Goal: Use online tool/utility: Utilize a website feature to perform a specific function

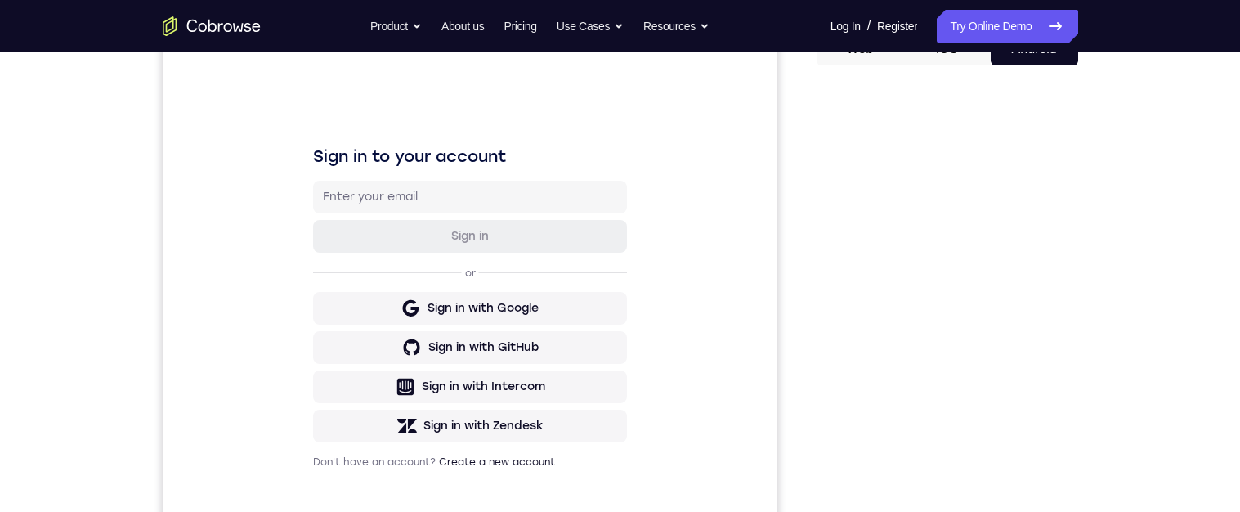
scroll to position [124, 0]
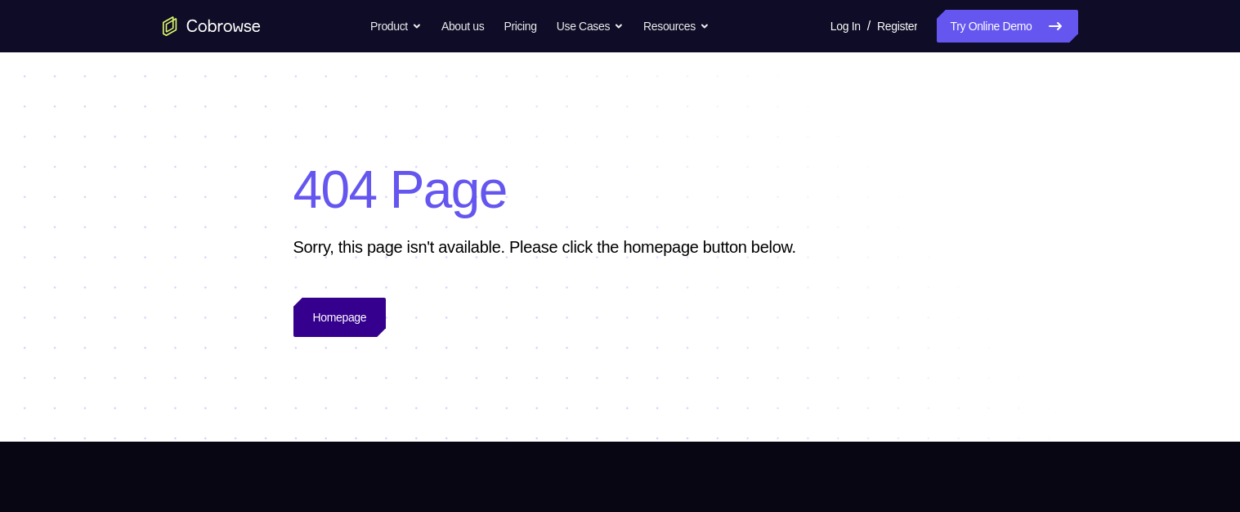
click at [369, 312] on link "Homepage" at bounding box center [339, 317] width 93 height 39
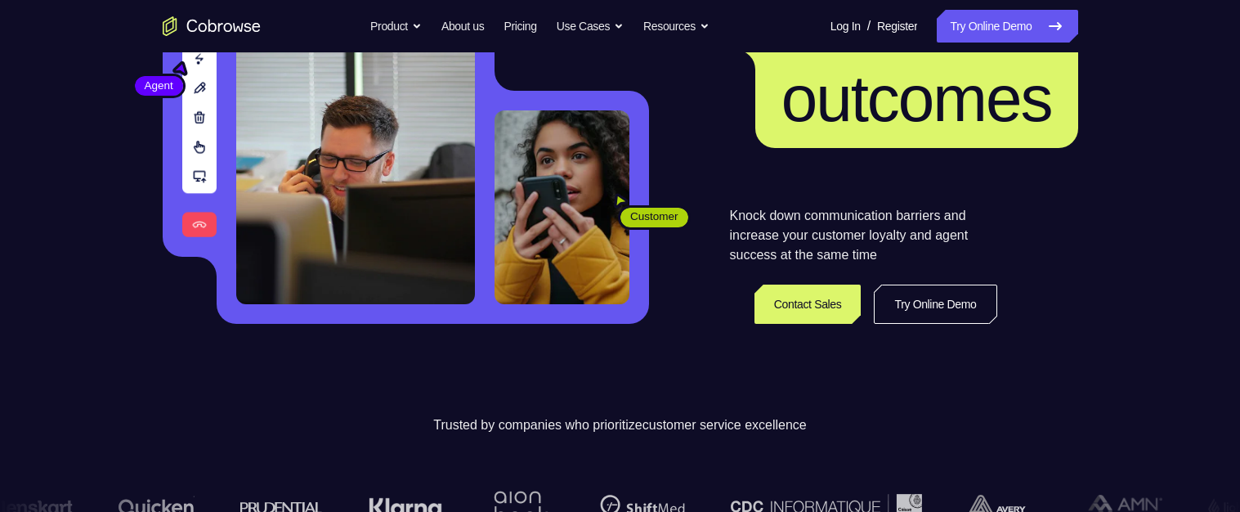
scroll to position [232, 0]
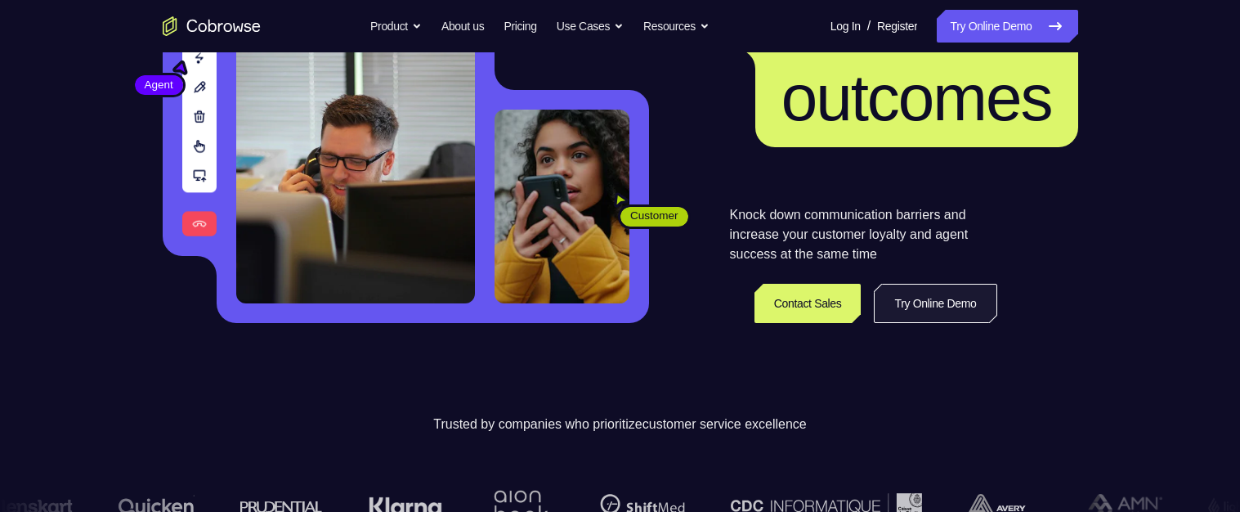
click at [951, 298] on link "Try Online Demo" at bounding box center [935, 303] width 123 height 39
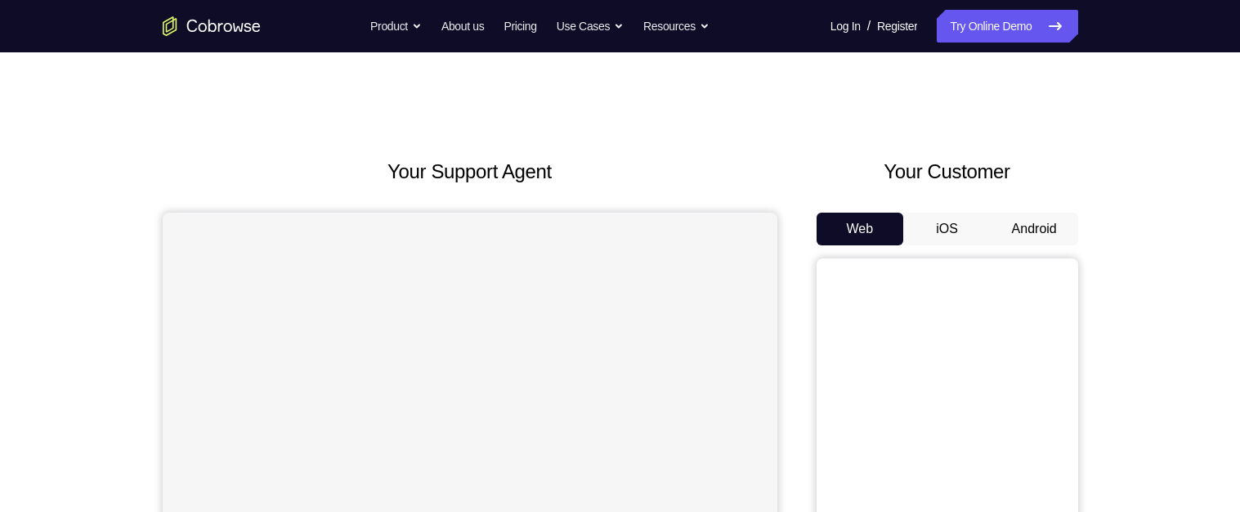
click at [1026, 235] on button "Android" at bounding box center [1034, 229] width 87 height 33
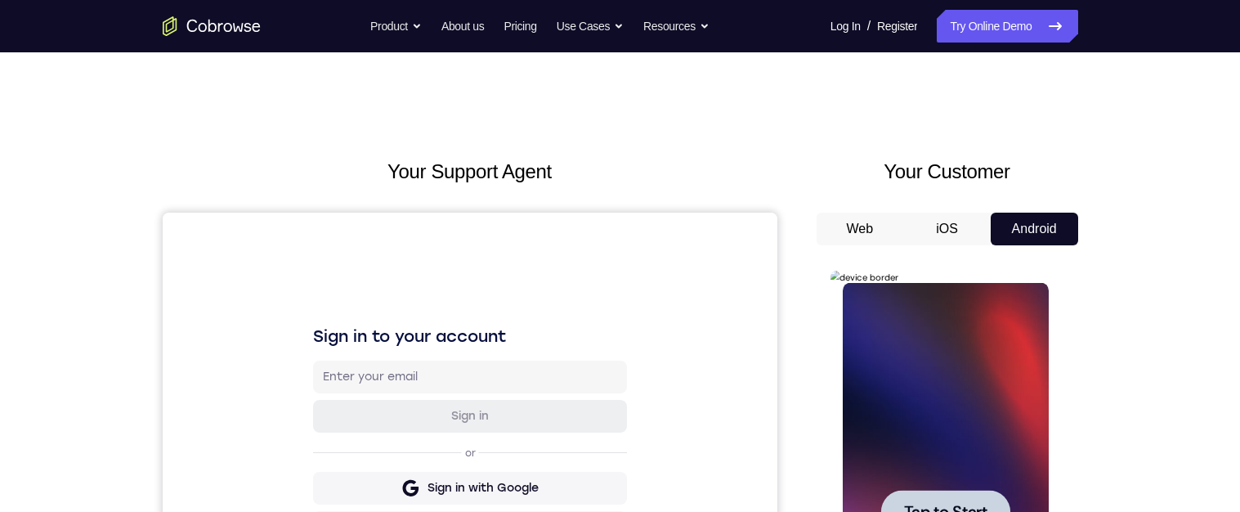
click at [990, 377] on div at bounding box center [946, 512] width 206 height 458
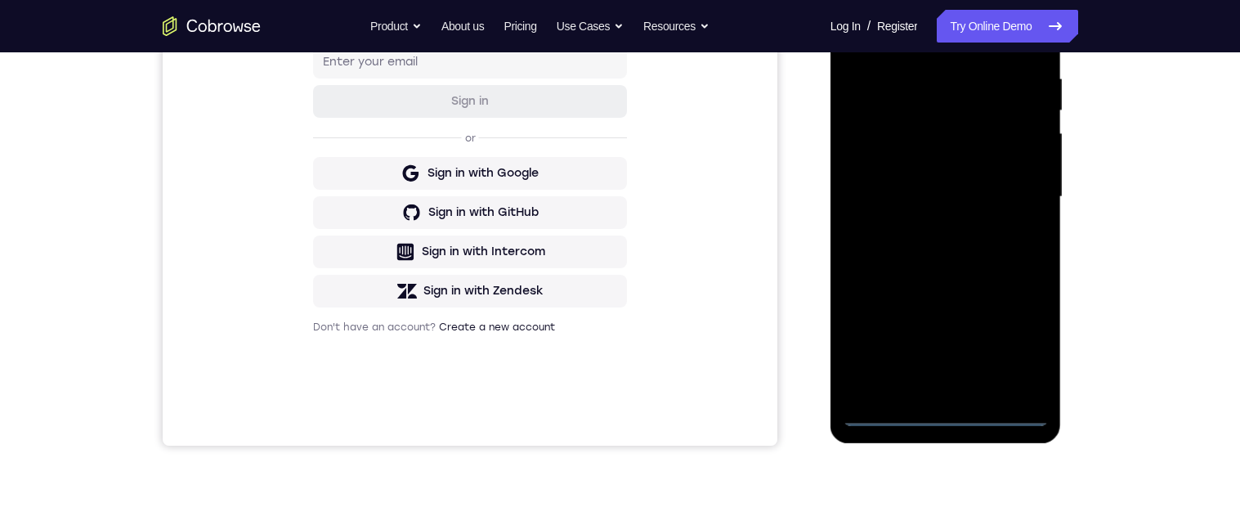
scroll to position [336, 0]
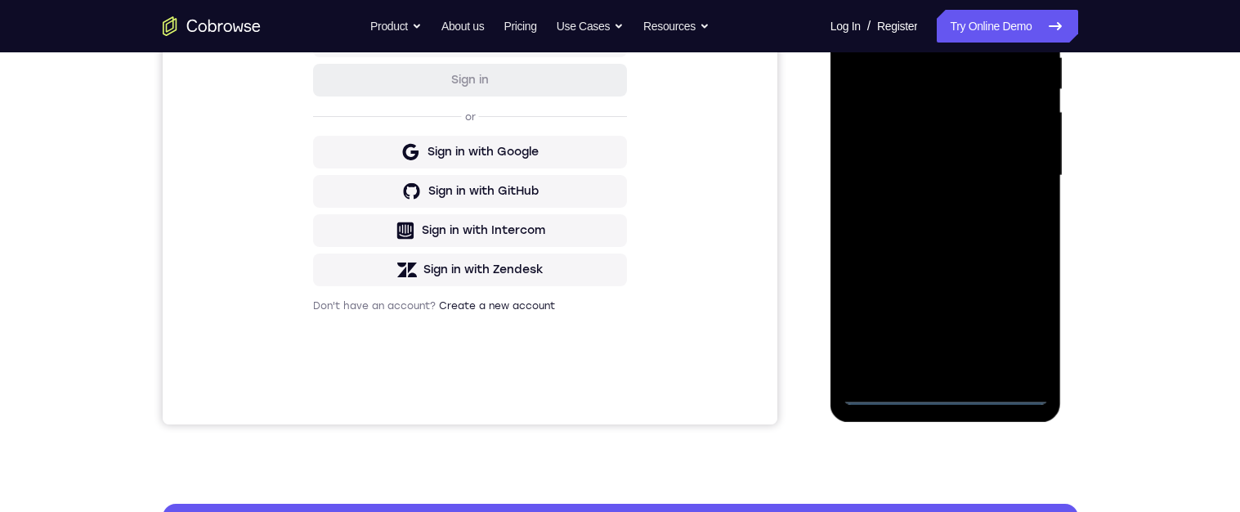
click at [958, 401] on div at bounding box center [946, 176] width 206 height 458
click at [1028, 319] on div at bounding box center [946, 176] width 206 height 458
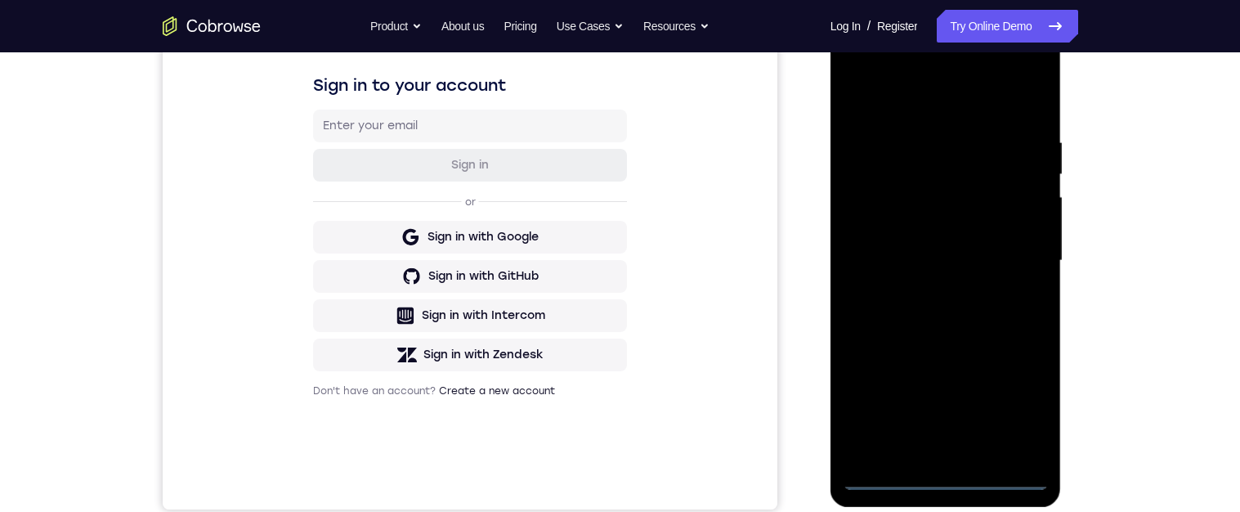
scroll to position [168, 0]
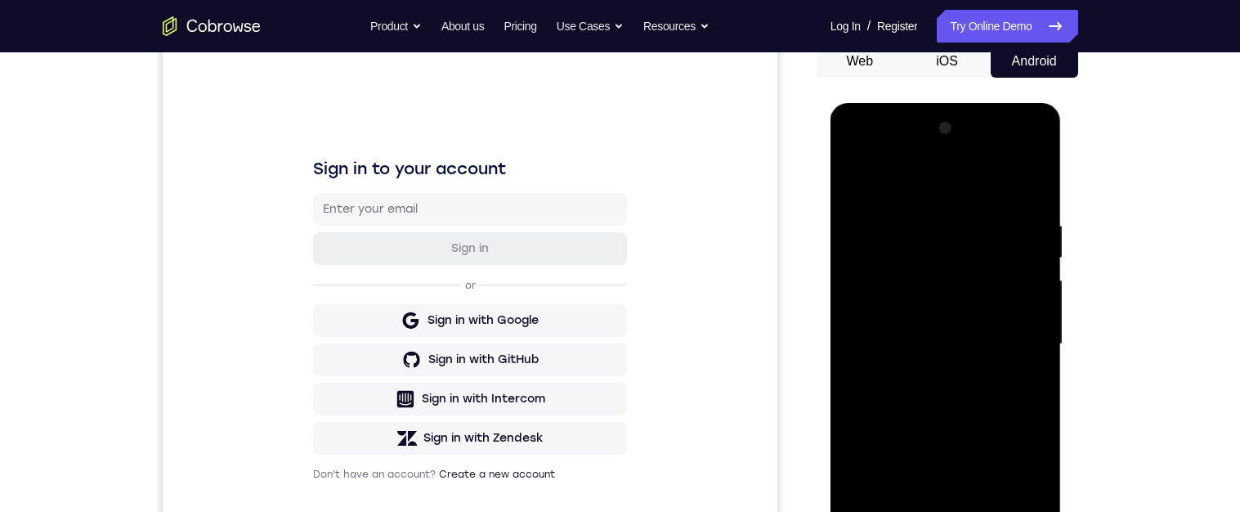
click at [919, 186] on div at bounding box center [946, 344] width 206 height 458
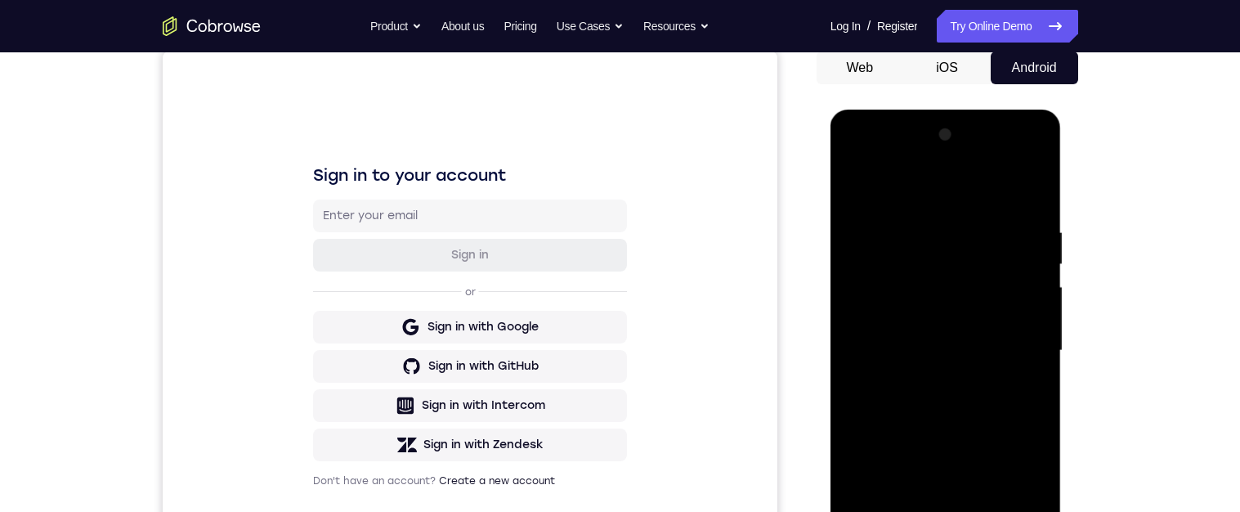
click at [939, 260] on div at bounding box center [946, 351] width 206 height 458
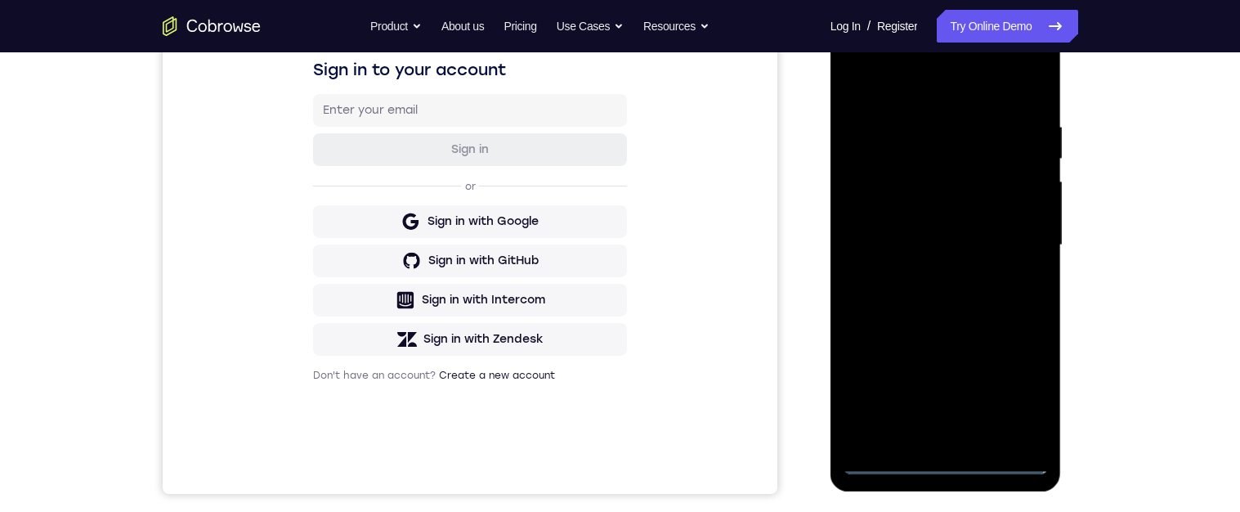
scroll to position [299, 0]
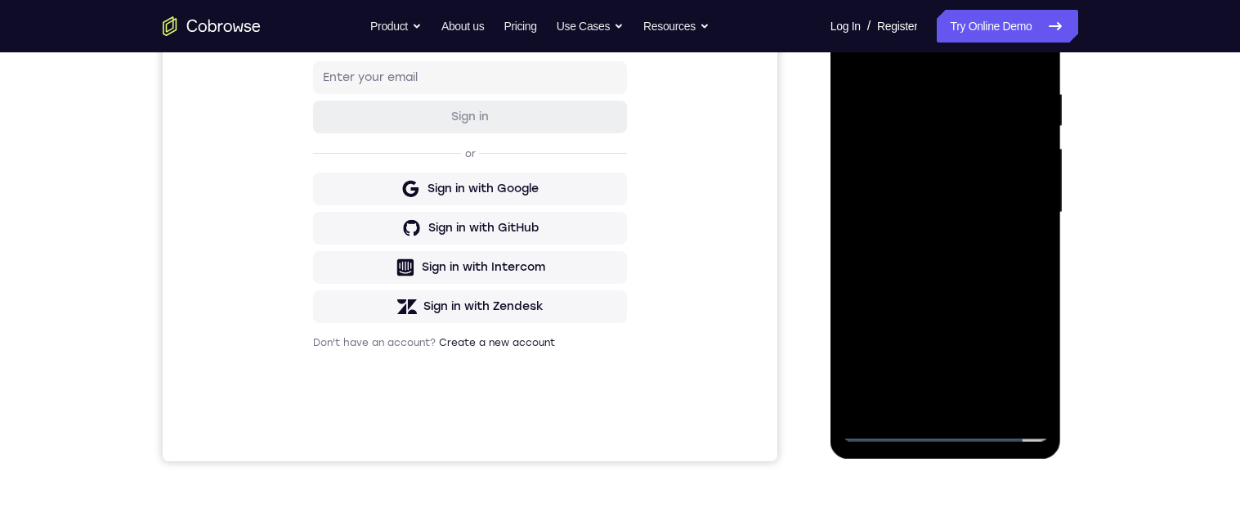
click at [895, 393] on div at bounding box center [946, 213] width 206 height 458
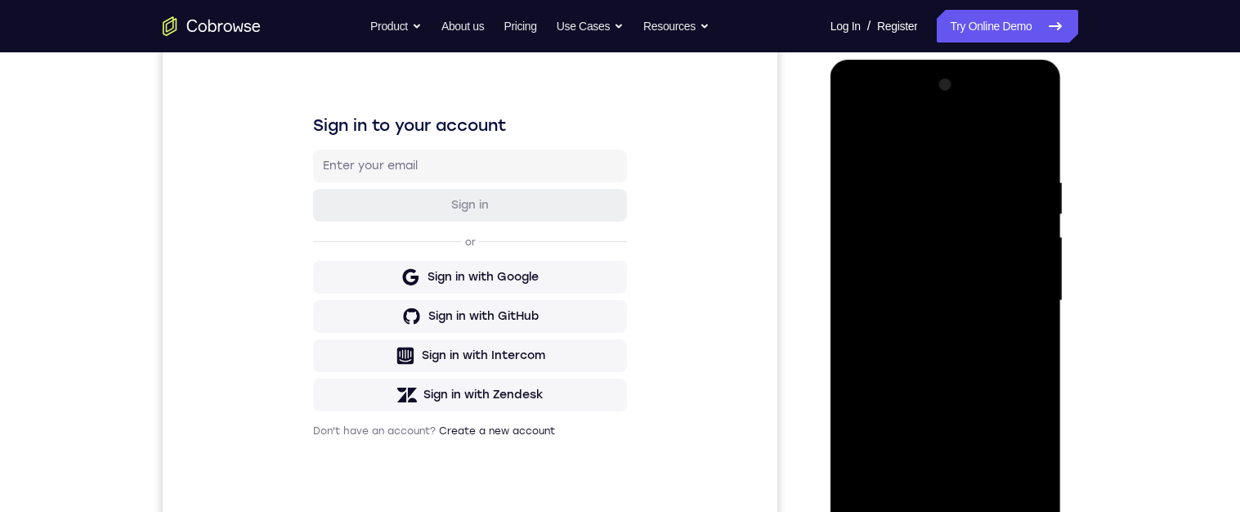
click at [862, 176] on div at bounding box center [946, 301] width 206 height 458
click at [961, 333] on div at bounding box center [946, 301] width 206 height 458
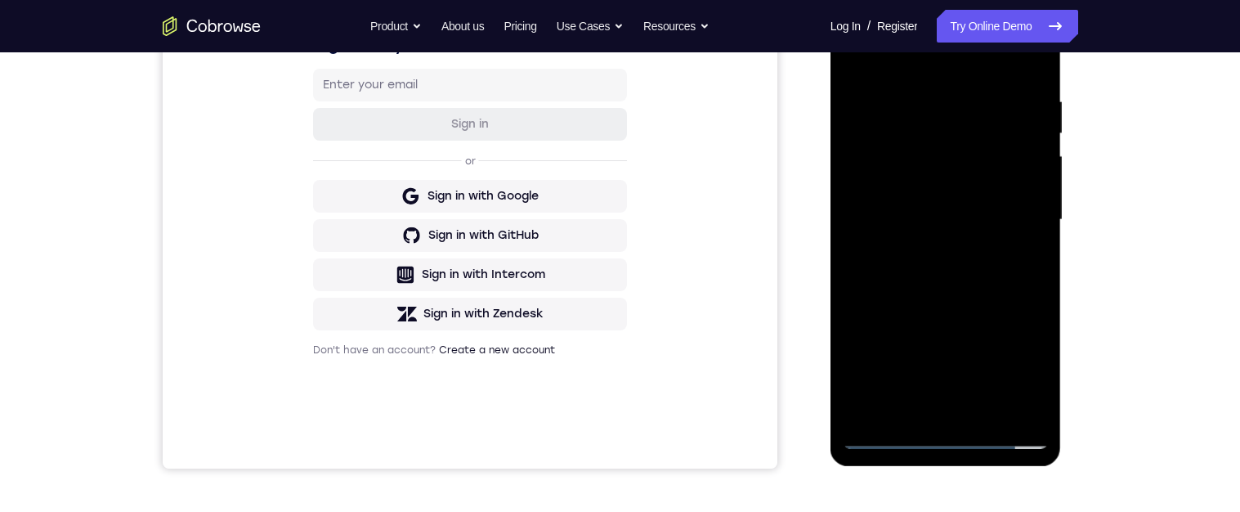
click at [974, 341] on div at bounding box center [946, 220] width 206 height 458
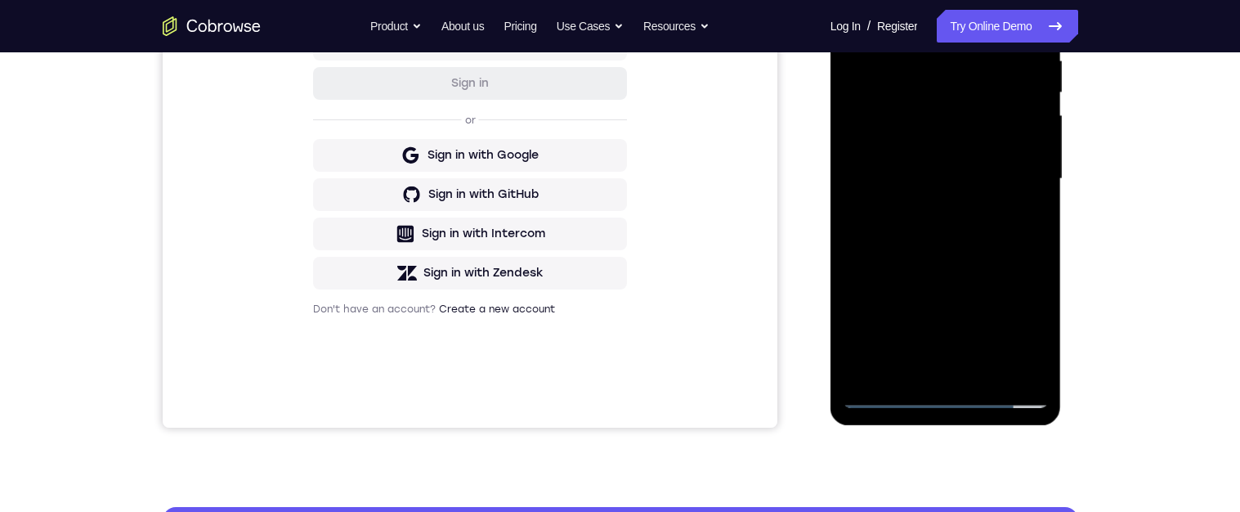
click at [991, 182] on div at bounding box center [946, 179] width 206 height 458
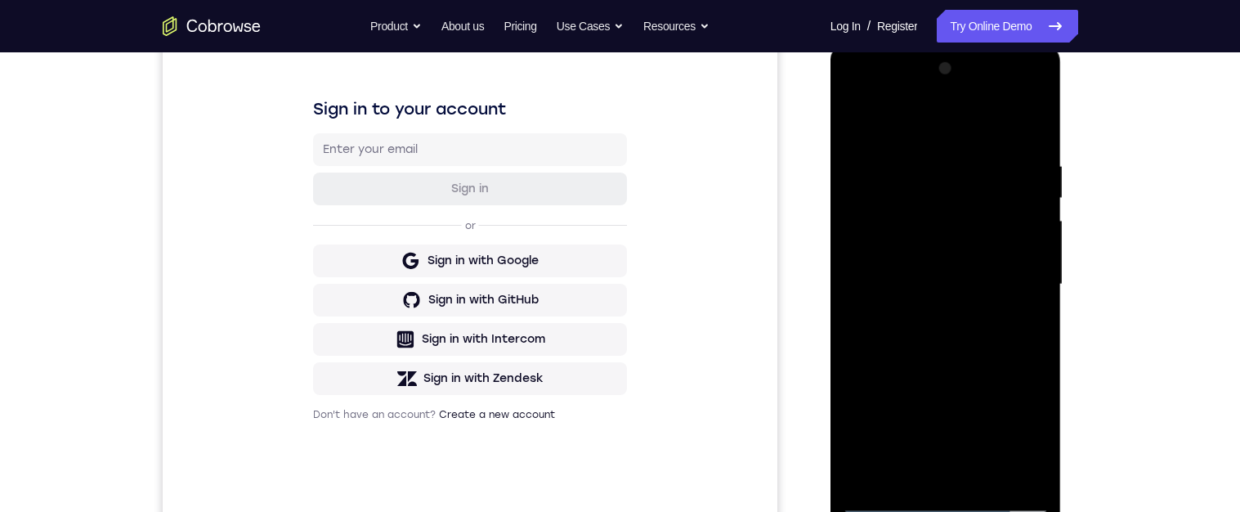
click at [1019, 97] on div at bounding box center [946, 285] width 206 height 458
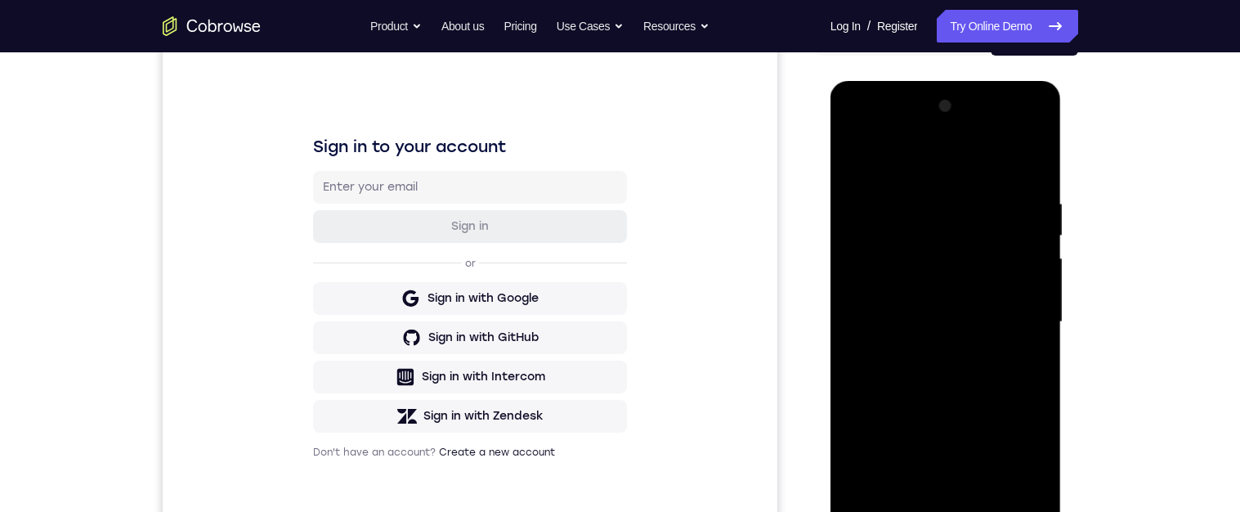
click at [935, 169] on div at bounding box center [946, 322] width 206 height 458
click at [939, 262] on div at bounding box center [946, 322] width 206 height 458
click at [882, 410] on div at bounding box center [946, 322] width 206 height 458
click at [1034, 345] on div at bounding box center [946, 322] width 206 height 458
click at [1029, 163] on div at bounding box center [946, 322] width 206 height 458
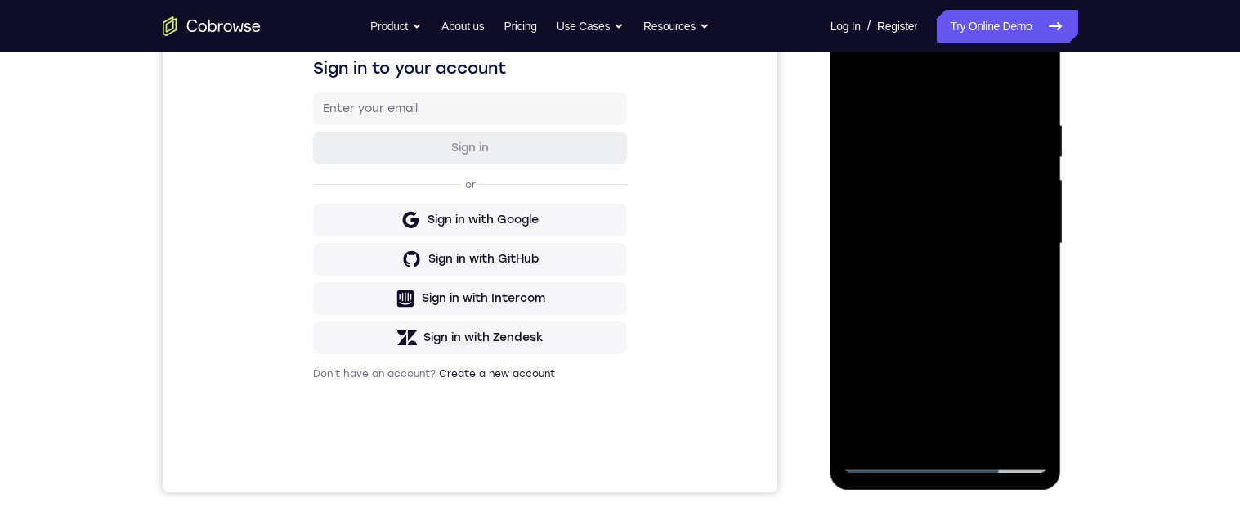
scroll to position [286, 0]
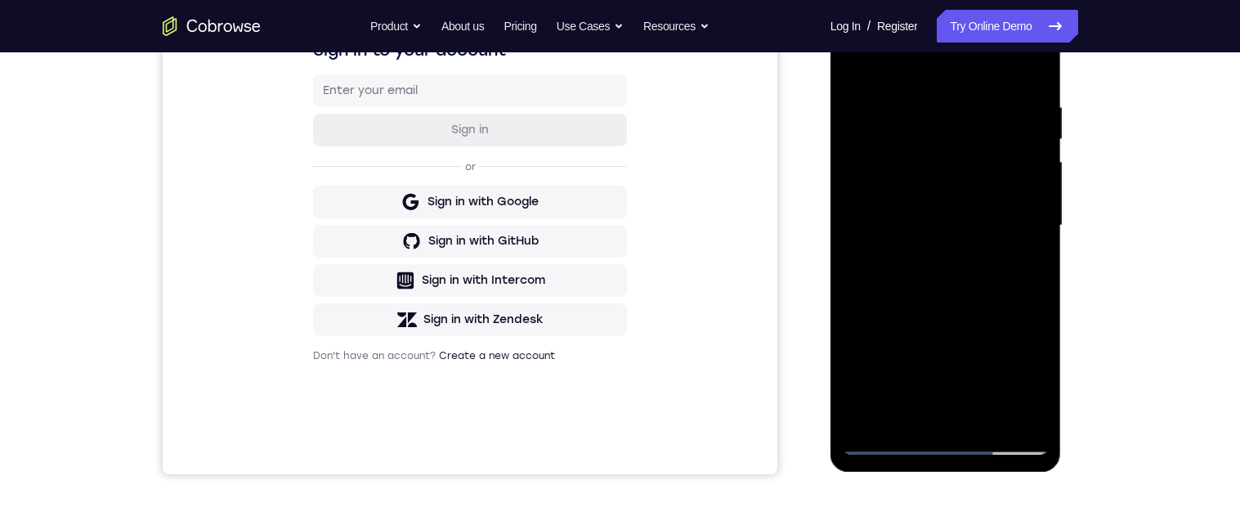
click at [906, 449] on div at bounding box center [946, 226] width 206 height 458
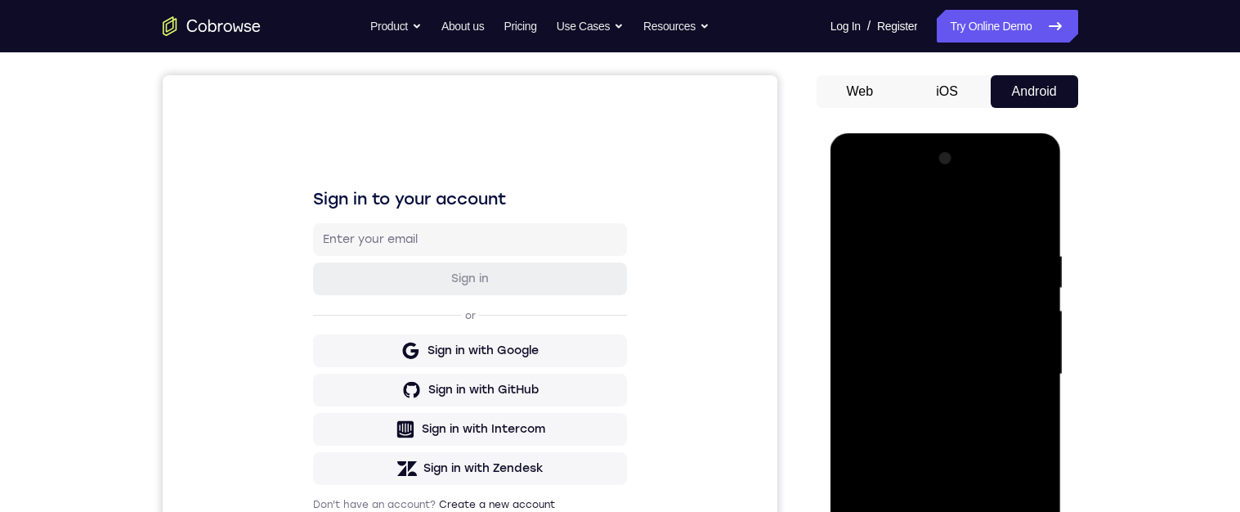
click at [1023, 192] on div at bounding box center [946, 375] width 206 height 458
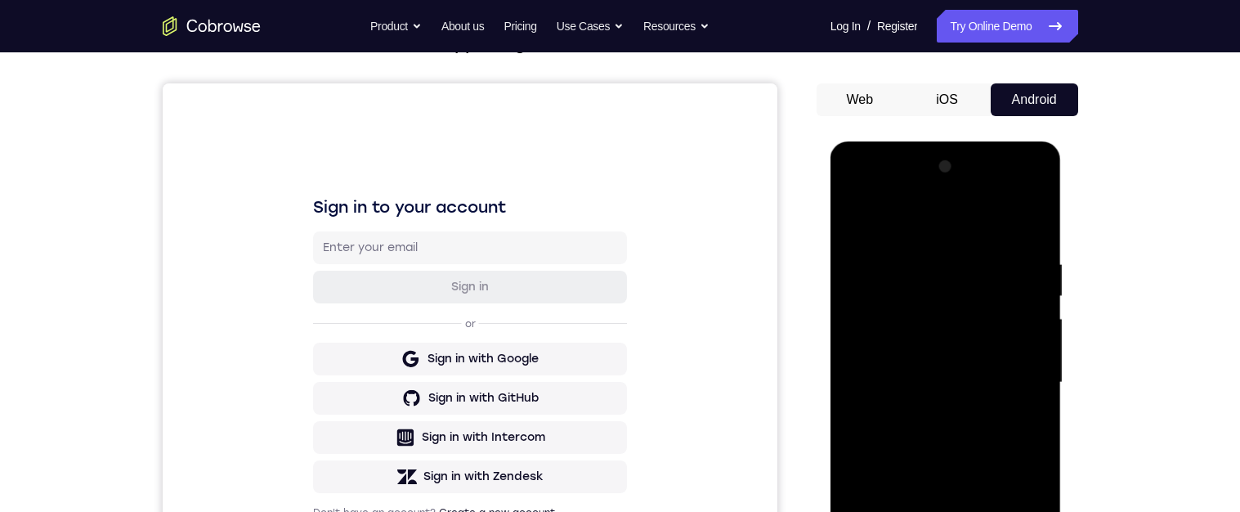
click at [968, 257] on div at bounding box center [946, 383] width 206 height 458
click at [1022, 195] on div at bounding box center [946, 383] width 206 height 458
click at [894, 192] on div at bounding box center [946, 383] width 206 height 458
click at [958, 285] on div at bounding box center [946, 383] width 206 height 458
click at [958, 213] on div at bounding box center [946, 383] width 206 height 458
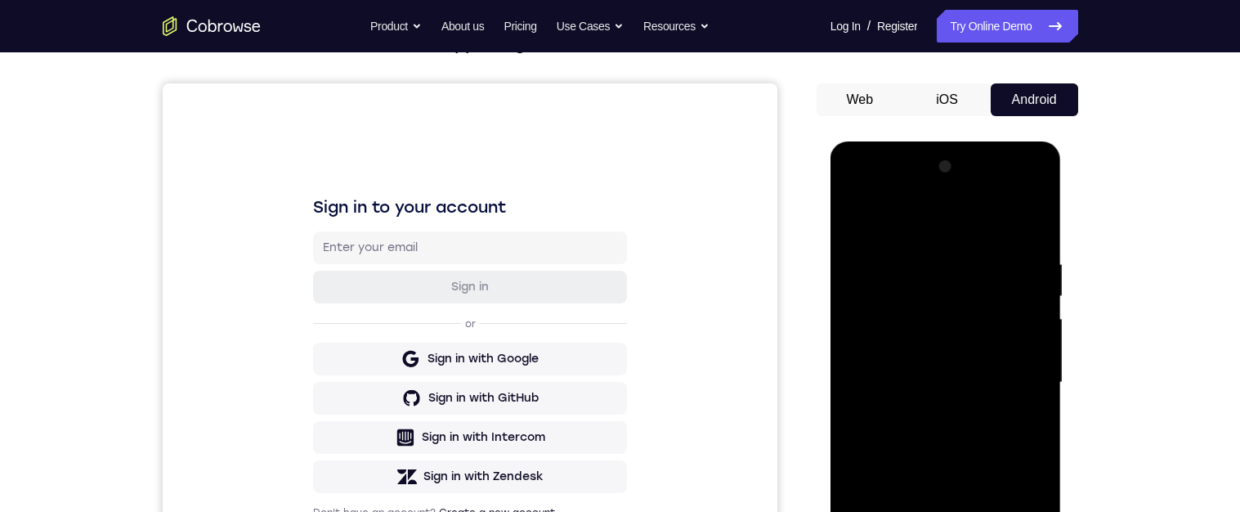
click at [987, 284] on div at bounding box center [946, 383] width 206 height 458
click at [976, 324] on div at bounding box center [946, 383] width 206 height 458
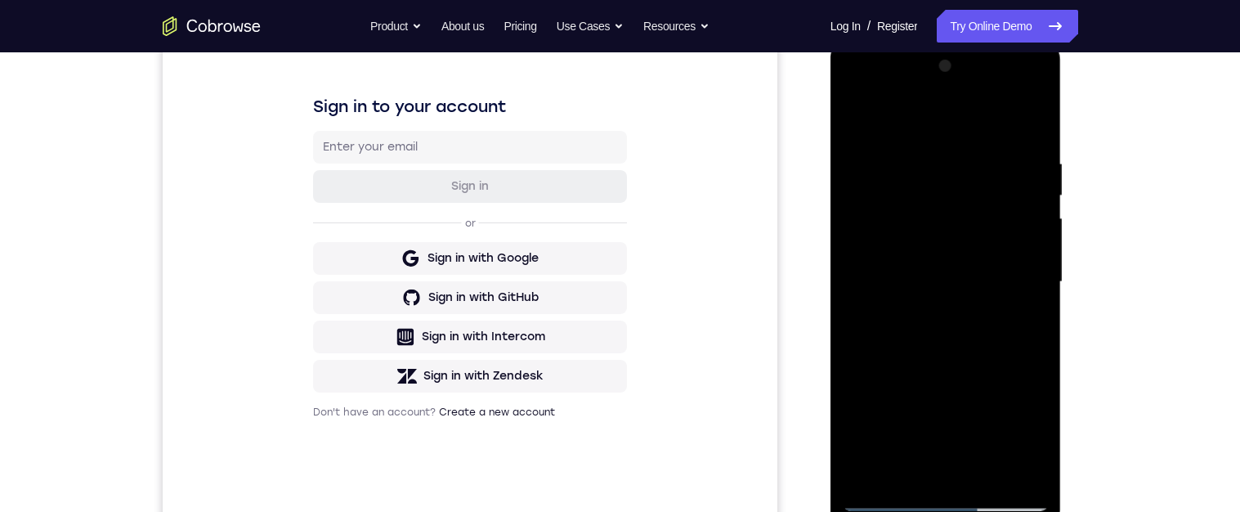
click at [942, 317] on div at bounding box center [946, 282] width 206 height 458
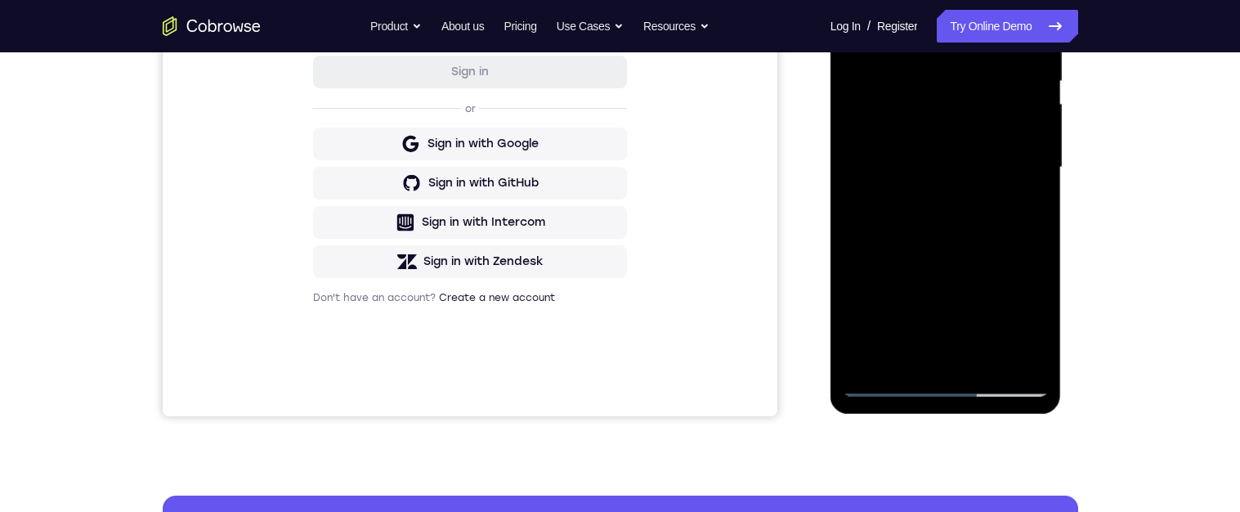
scroll to position [272, 0]
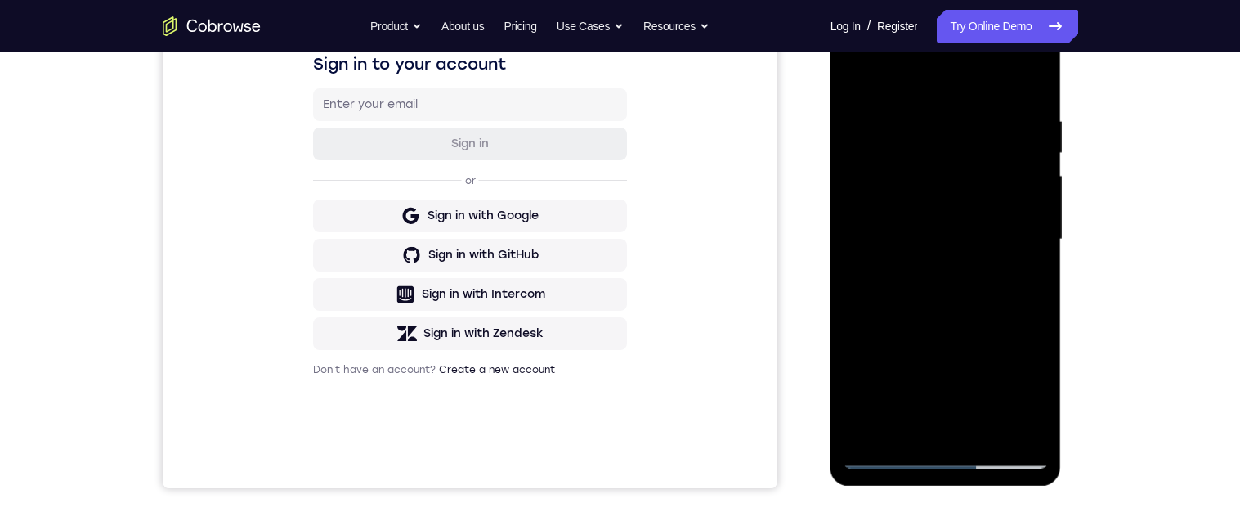
click at [997, 217] on div at bounding box center [946, 240] width 206 height 458
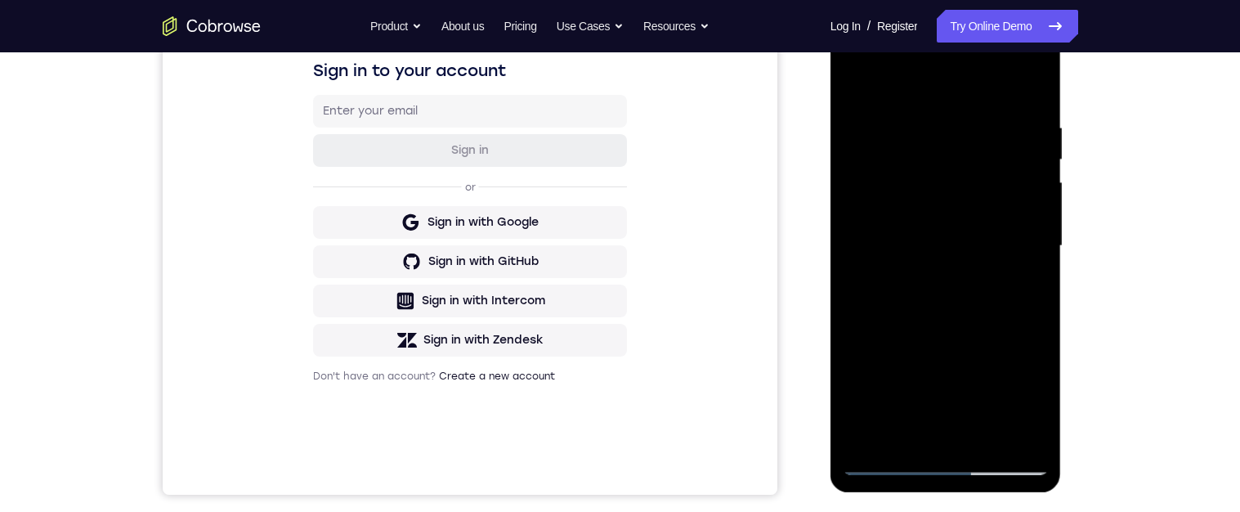
click at [937, 227] on div at bounding box center [946, 246] width 206 height 458
click at [1004, 249] on div at bounding box center [946, 246] width 206 height 458
click at [1004, 304] on div at bounding box center [946, 246] width 206 height 458
click at [970, 304] on div at bounding box center [946, 246] width 206 height 458
click at [974, 311] on div at bounding box center [946, 246] width 206 height 458
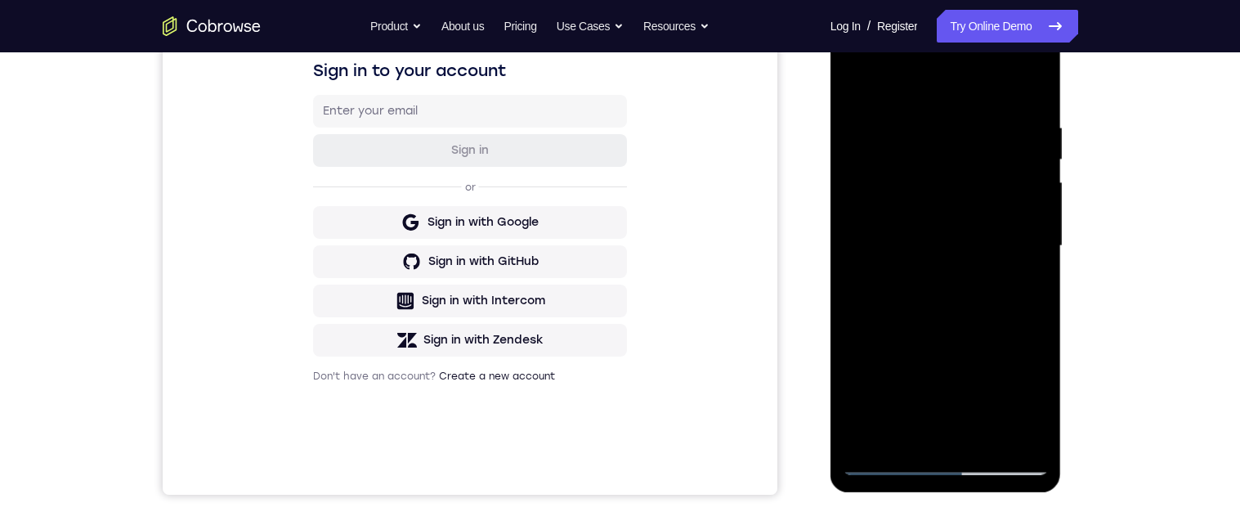
scroll to position [194, 0]
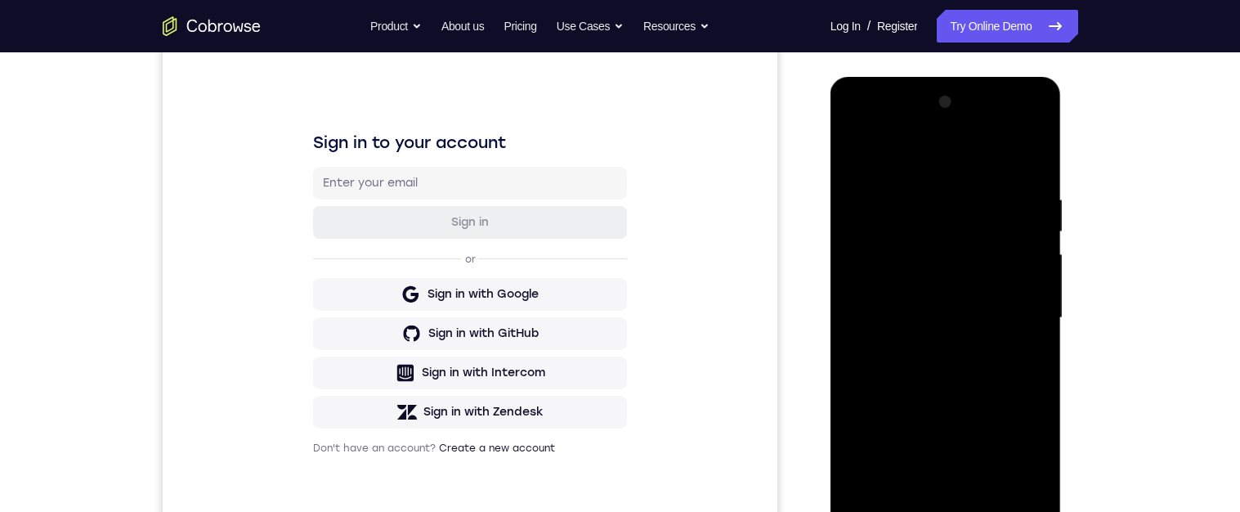
click at [1023, 129] on div at bounding box center [946, 318] width 206 height 458
click at [1046, 186] on div at bounding box center [946, 318] width 206 height 458
click at [960, 150] on div at bounding box center [946, 318] width 206 height 458
click at [876, 195] on div at bounding box center [946, 318] width 206 height 458
click at [892, 190] on div at bounding box center [946, 318] width 206 height 458
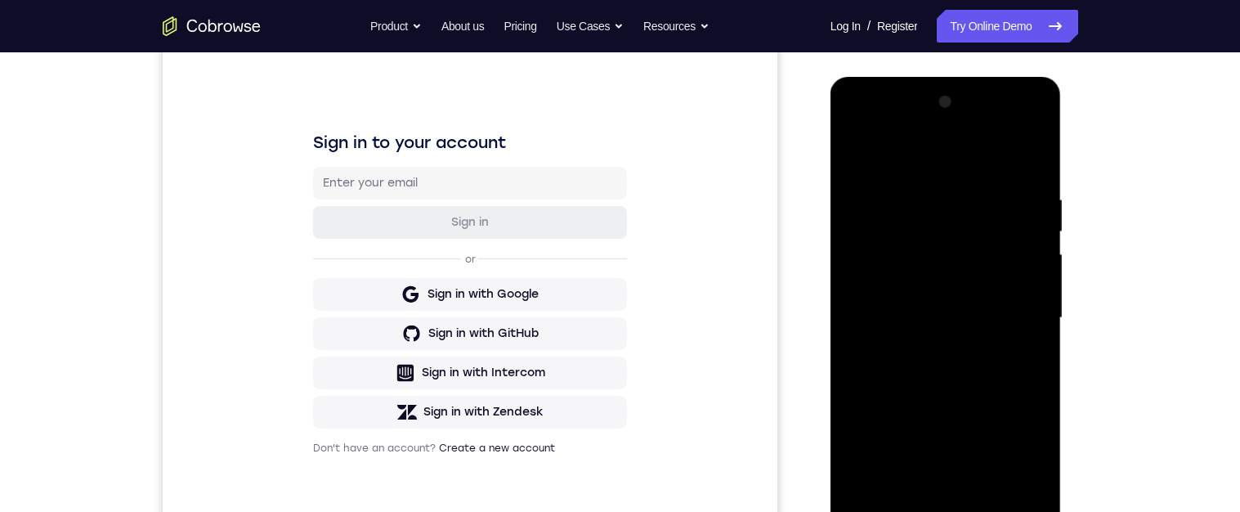
click at [893, 196] on div at bounding box center [946, 318] width 206 height 458
click at [860, 200] on div at bounding box center [946, 318] width 206 height 458
click at [989, 227] on div at bounding box center [946, 318] width 206 height 458
click at [966, 243] on div at bounding box center [946, 318] width 206 height 458
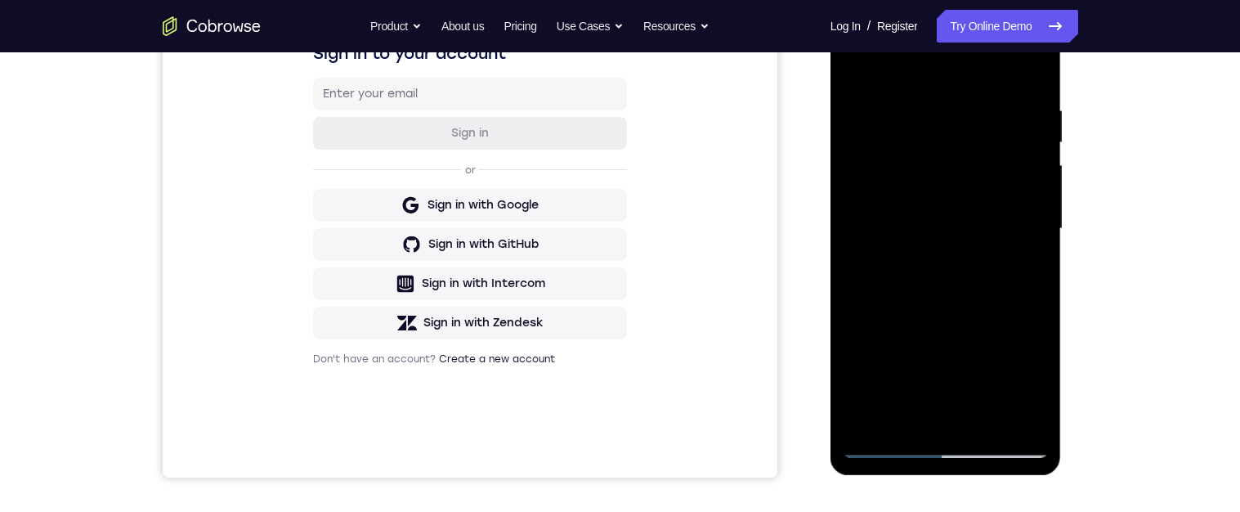
click at [880, 282] on div at bounding box center [946, 229] width 206 height 458
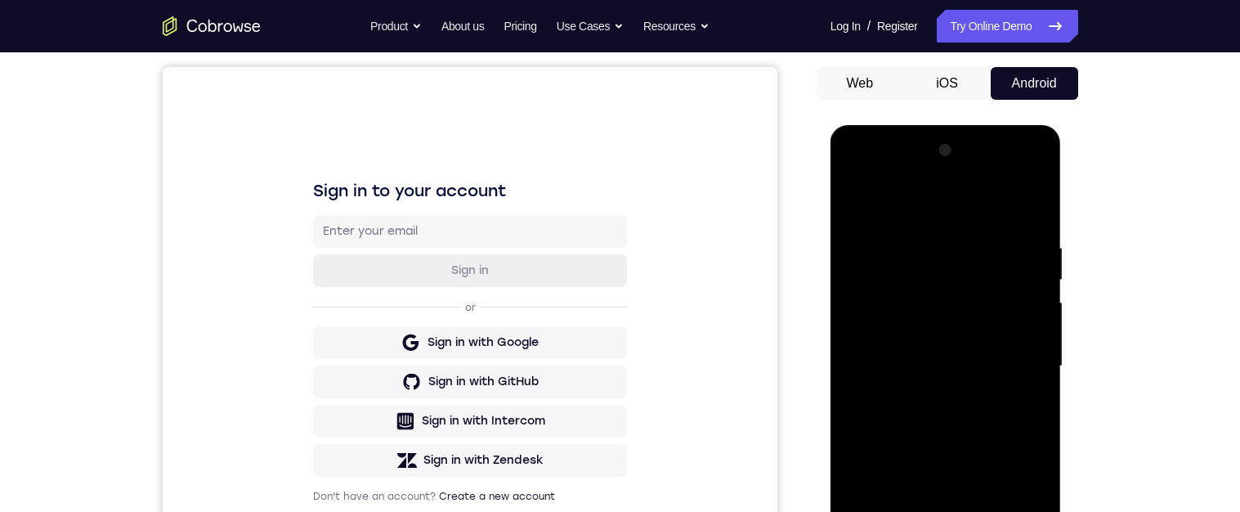
click at [1017, 169] on div at bounding box center [946, 366] width 206 height 458
click at [961, 241] on div at bounding box center [946, 366] width 206 height 458
click at [943, 347] on div at bounding box center [946, 366] width 206 height 458
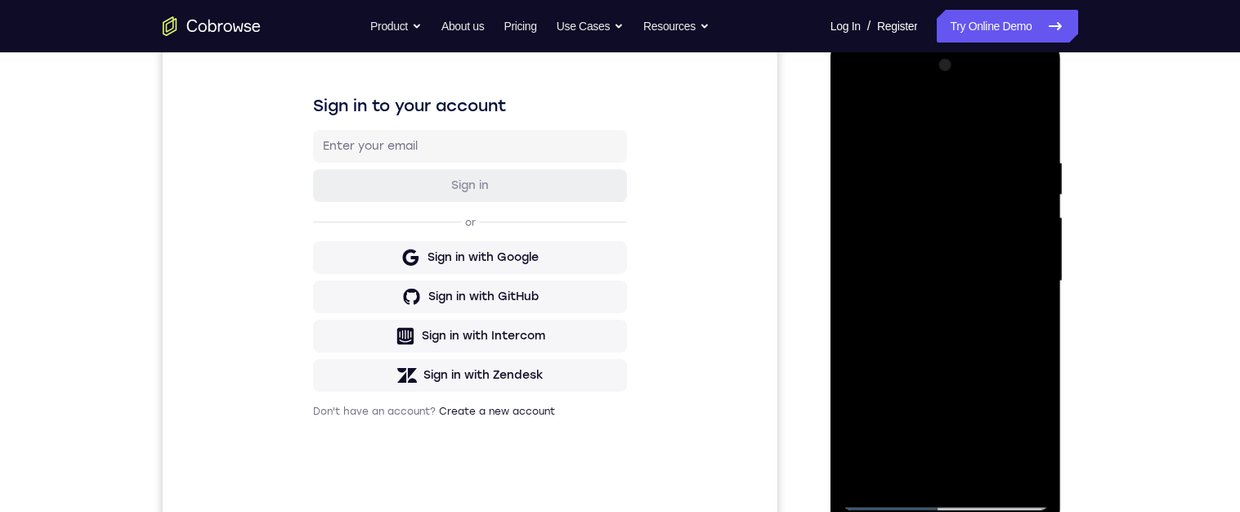
click at [972, 269] on div at bounding box center [946, 281] width 206 height 458
click at [974, 352] on div at bounding box center [946, 281] width 206 height 458
click at [972, 352] on div at bounding box center [946, 281] width 206 height 458
click at [995, 185] on div at bounding box center [946, 280] width 206 height 458
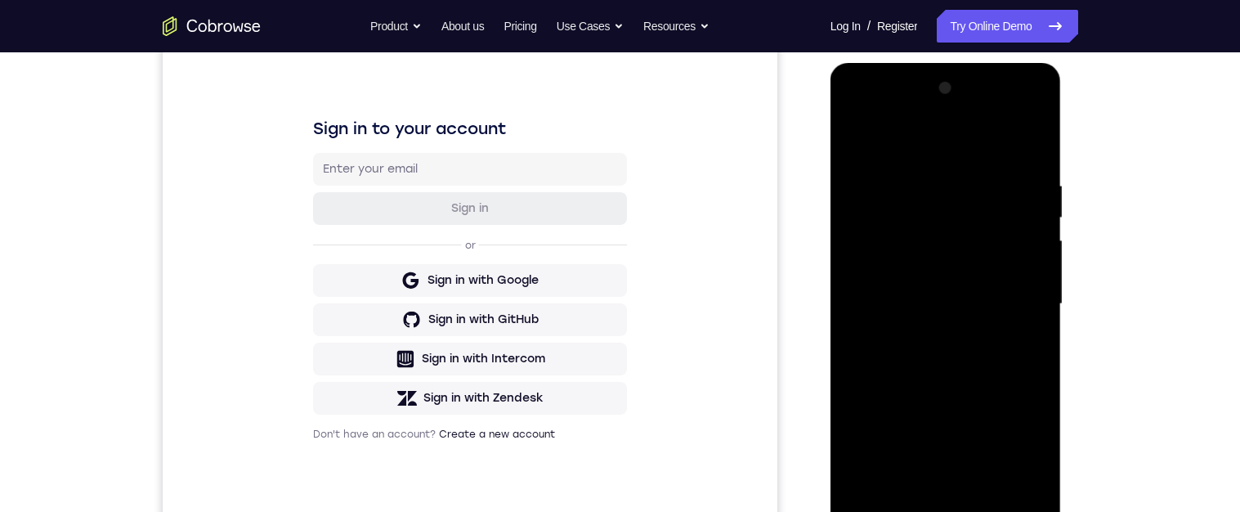
scroll to position [235, 0]
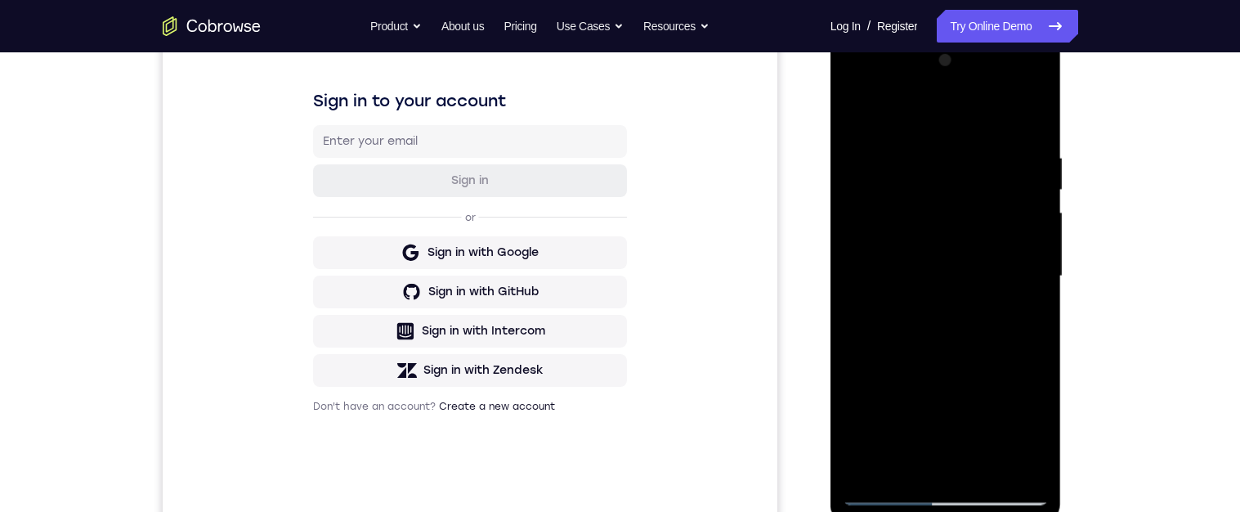
click at [971, 279] on div at bounding box center [946, 276] width 206 height 458
click at [968, 345] on div at bounding box center [946, 276] width 206 height 458
click at [995, 235] on div at bounding box center [946, 276] width 206 height 458
click at [1009, 181] on div at bounding box center [946, 276] width 206 height 458
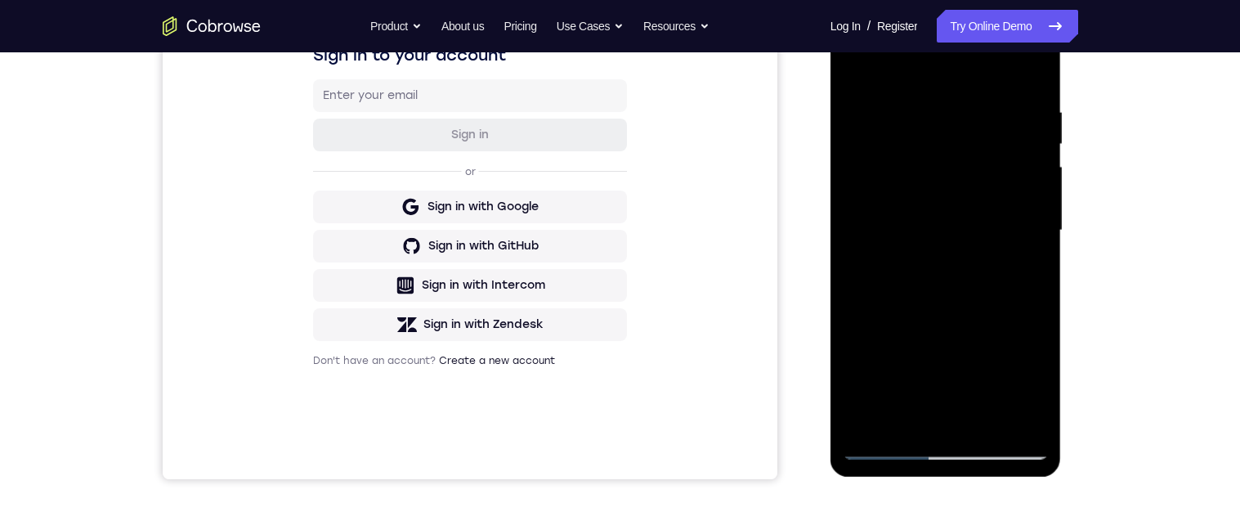
click at [987, 296] on div at bounding box center [946, 231] width 206 height 458
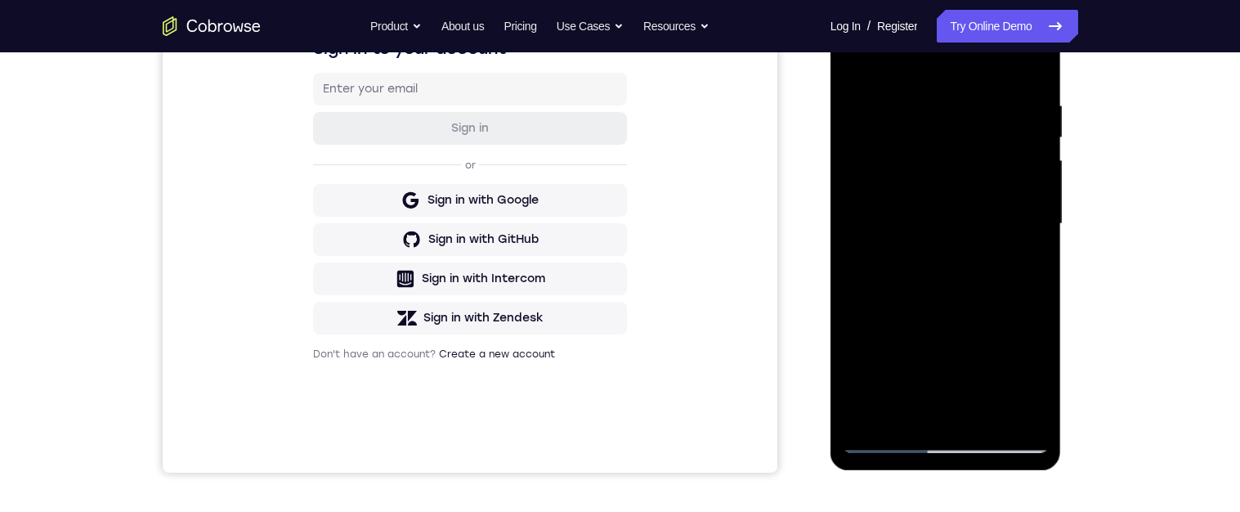
scroll to position [175, 0]
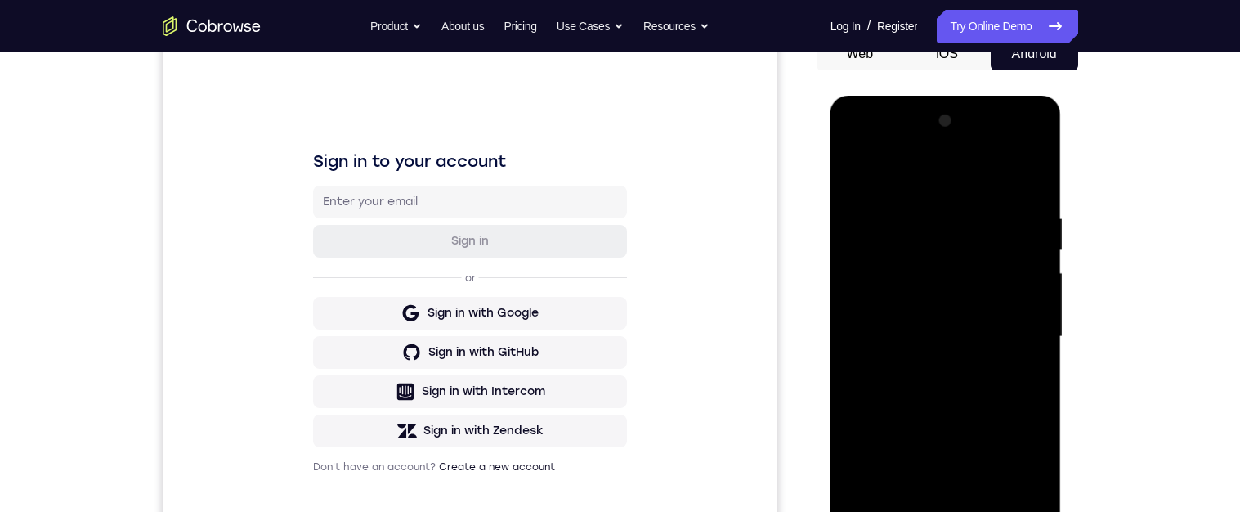
click at [1022, 146] on div at bounding box center [946, 337] width 206 height 458
click at [1042, 213] on div at bounding box center [946, 337] width 206 height 458
click at [911, 152] on div at bounding box center [946, 337] width 206 height 458
click at [890, 145] on div at bounding box center [946, 337] width 206 height 458
click at [939, 247] on div at bounding box center [946, 337] width 206 height 458
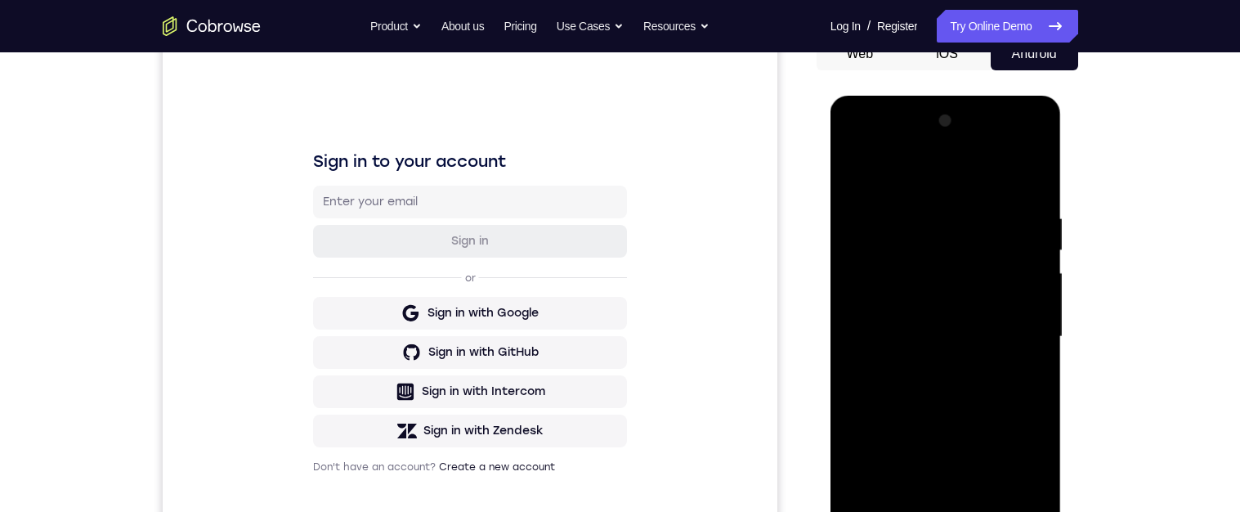
click at [942, 204] on div at bounding box center [946, 337] width 206 height 458
click at [962, 270] on div at bounding box center [946, 337] width 206 height 458
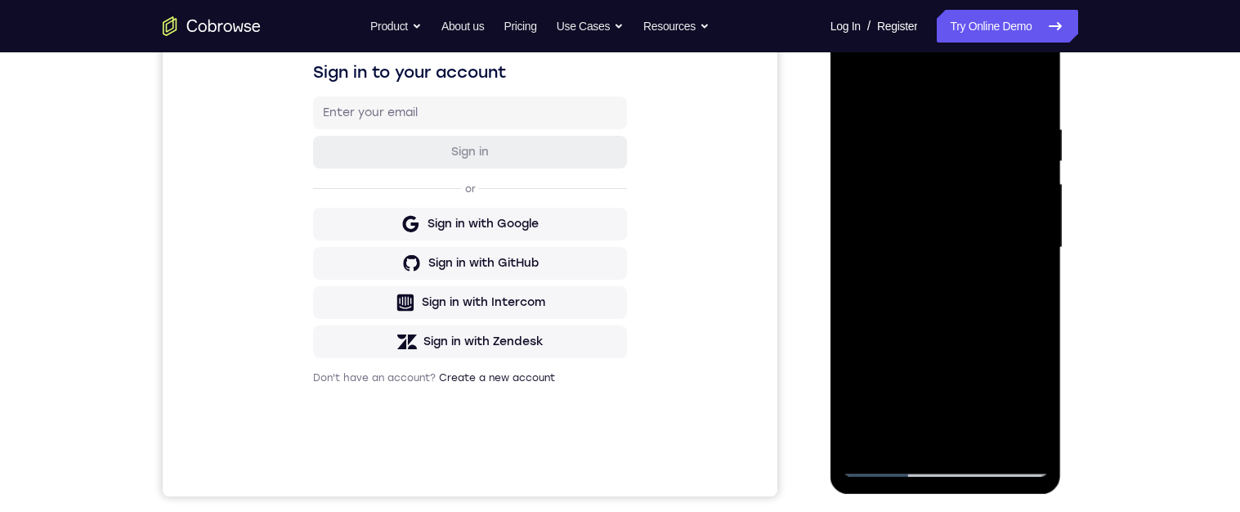
click at [1005, 285] on div at bounding box center [946, 248] width 206 height 458
click at [1001, 271] on div at bounding box center [946, 248] width 206 height 458
click at [1001, 275] on div at bounding box center [946, 248] width 206 height 458
click at [917, 329] on div at bounding box center [946, 248] width 206 height 458
click at [1046, 253] on div at bounding box center [946, 248] width 206 height 458
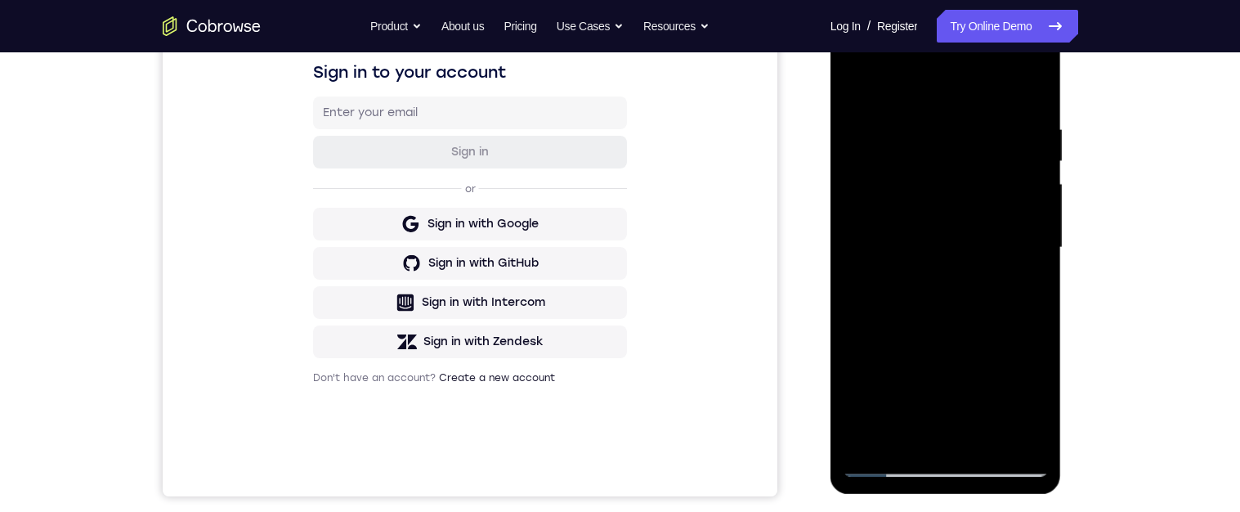
click at [1046, 245] on div at bounding box center [946, 248] width 206 height 458
click at [860, 253] on div at bounding box center [946, 248] width 206 height 458
click at [871, 261] on div at bounding box center [946, 248] width 206 height 458
click at [858, 250] on div at bounding box center [946, 249] width 206 height 458
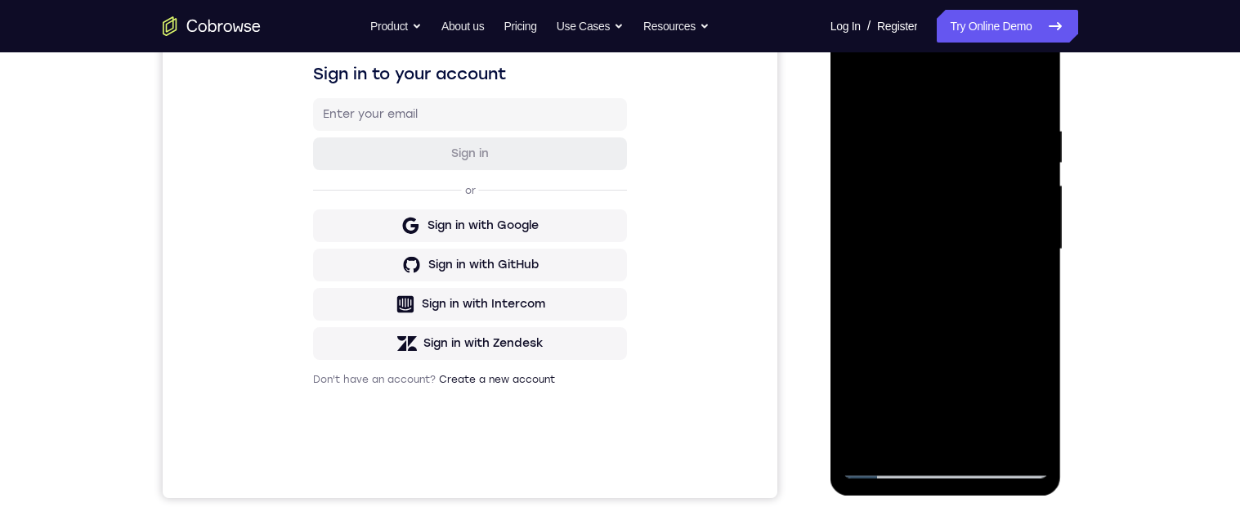
scroll to position [258, 0]
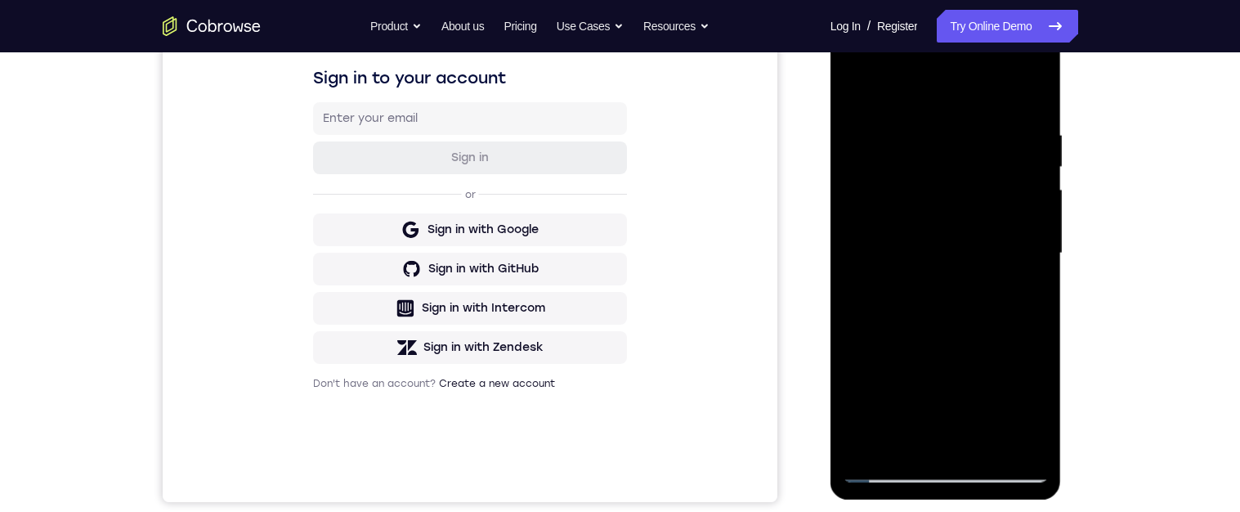
click at [1039, 260] on div at bounding box center [946, 254] width 206 height 458
click at [1042, 266] on div at bounding box center [946, 254] width 206 height 458
click at [1017, 229] on div at bounding box center [946, 254] width 206 height 458
click at [1018, 226] on div at bounding box center [946, 254] width 206 height 458
click at [1046, 202] on div at bounding box center [946, 254] width 206 height 458
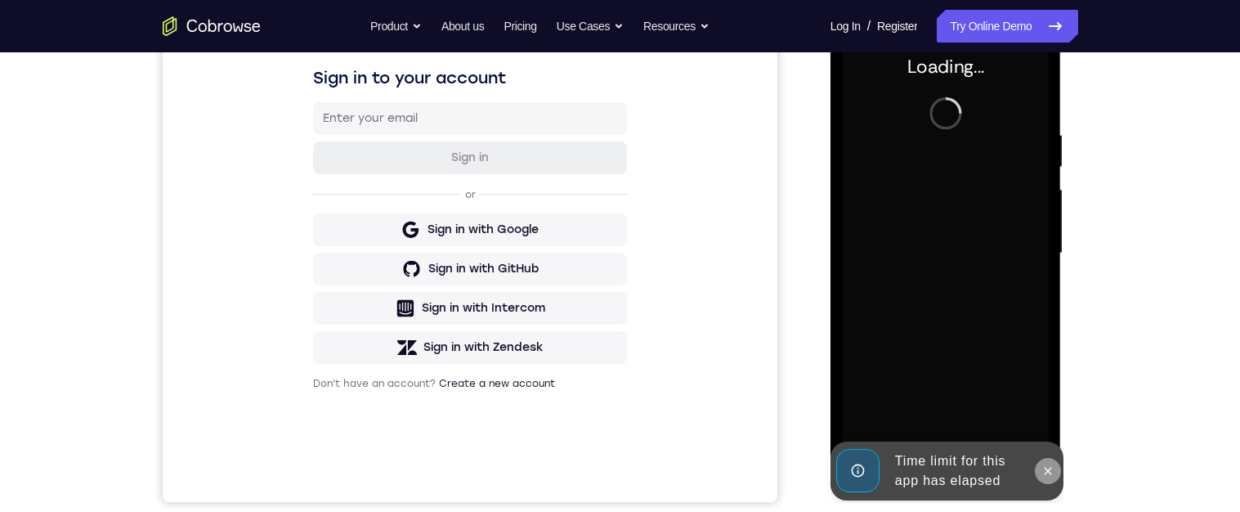
click at [1055, 473] on icon at bounding box center [1047, 470] width 13 height 13
